Goal: Browse casually: Explore the website without a specific task or goal

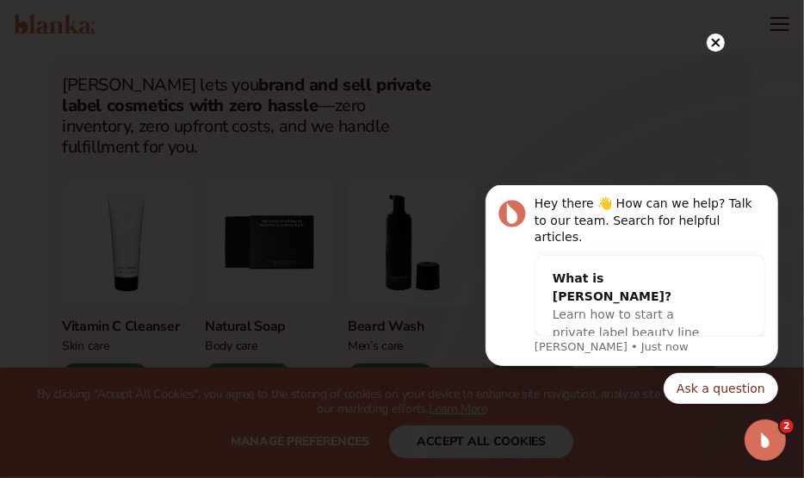
click at [737, 146] on div at bounding box center [402, 239] width 804 height 478
click at [717, 37] on circle at bounding box center [716, 43] width 18 height 18
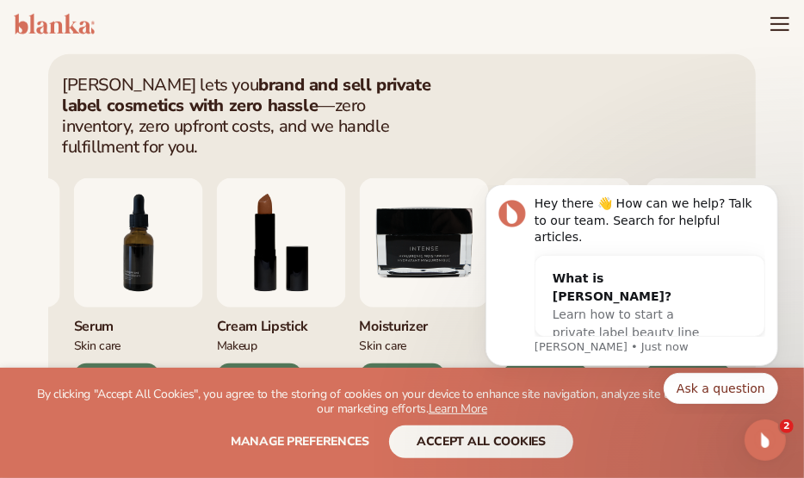
click at [427, 215] on img "9 / 9" at bounding box center [424, 242] width 129 height 129
click at [376, 363] on div "$35 PROFIT" at bounding box center [403, 376] width 86 height 26
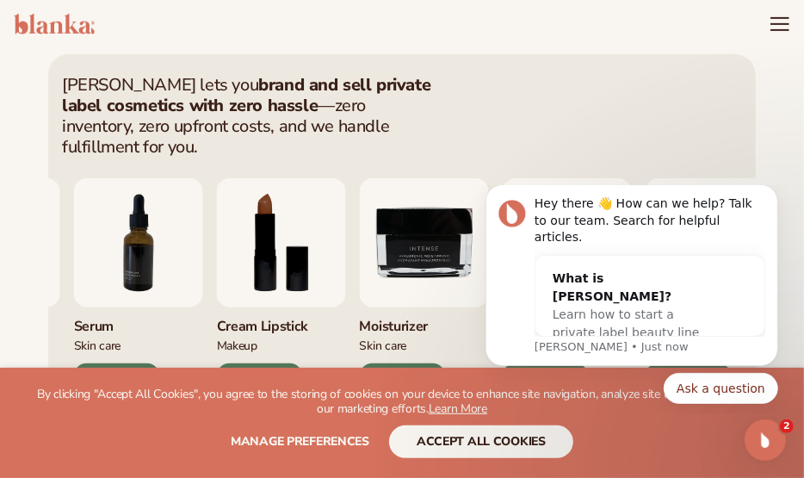
click at [436, 215] on img "9 / 9" at bounding box center [424, 242] width 129 height 129
click at [456, 307] on div "Moisturizer" at bounding box center [424, 321] width 129 height 28
click at [774, 199] on button "Dismiss notification" at bounding box center [772, 188] width 22 height 22
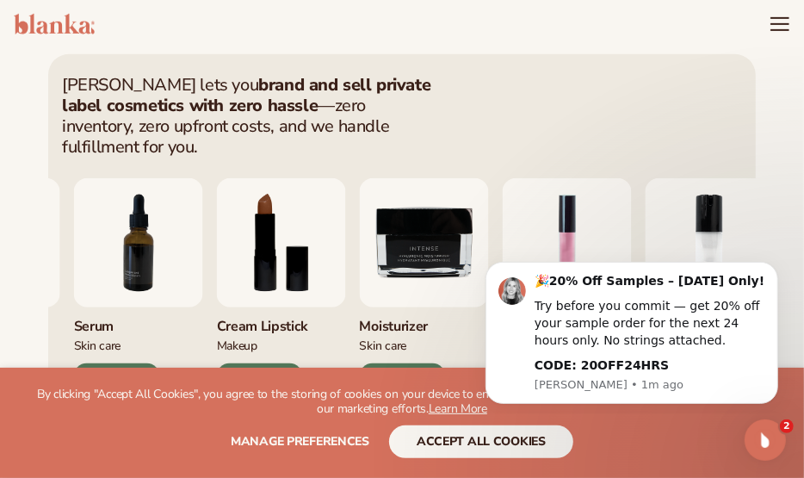
click at [523, 475] on section "WE USE COOKIES By clicking "Accept All Cookies", you agree to the storing of co…" at bounding box center [402, 423] width 804 height 110
